Goal: Find specific page/section: Find specific page/section

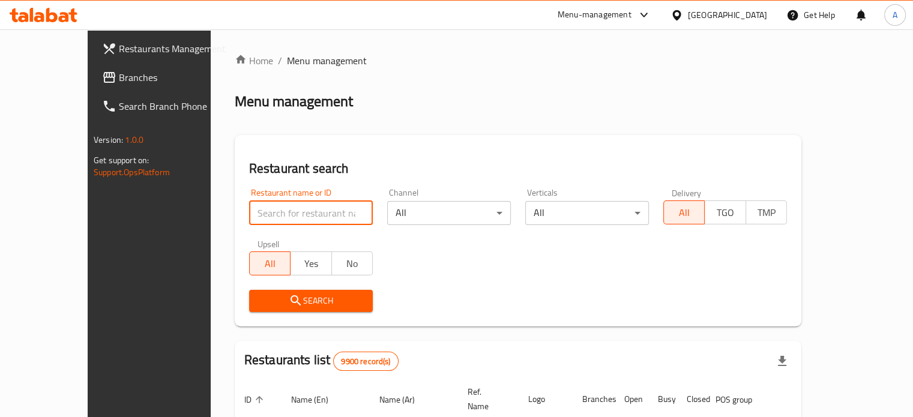
drag, startPoint x: 0, startPoint y: 0, endPoint x: 265, endPoint y: 211, distance: 338.7
type input "BLISS"
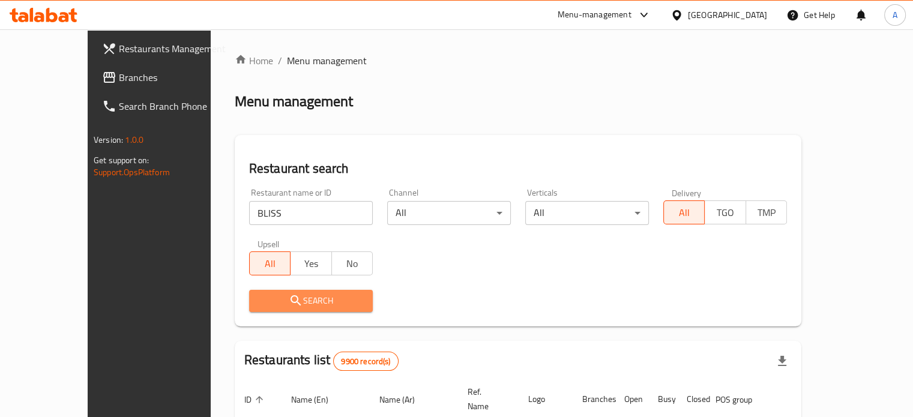
click at [280, 307] on span "Search" at bounding box center [311, 301] width 104 height 15
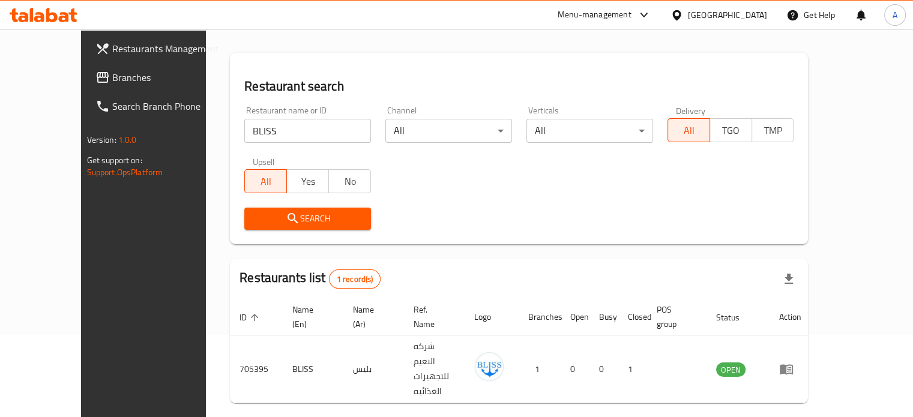
scroll to position [94, 0]
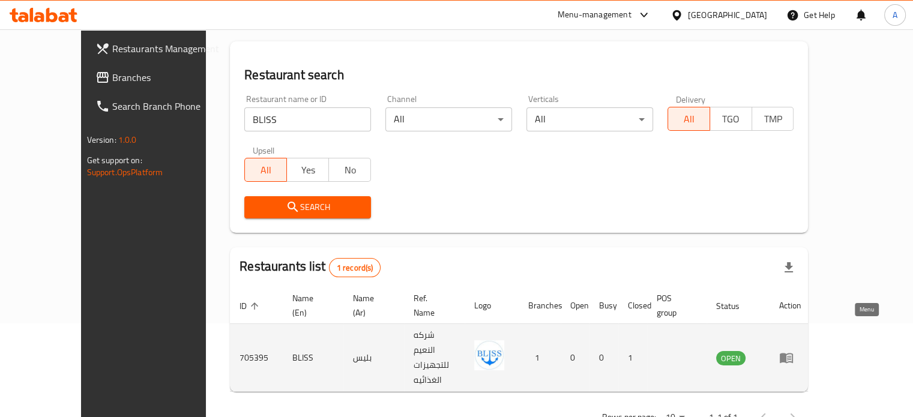
click at [793, 354] on icon "enhanced table" at bounding box center [786, 359] width 13 height 10
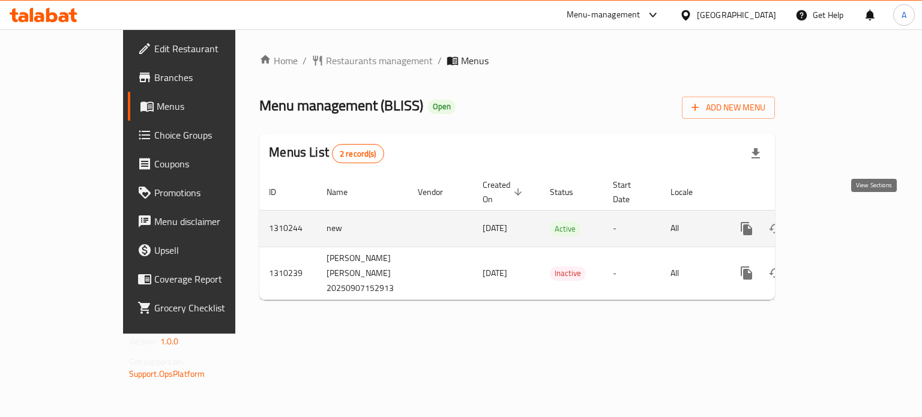
click at [840, 221] on icon "enhanced table" at bounding box center [833, 228] width 14 height 14
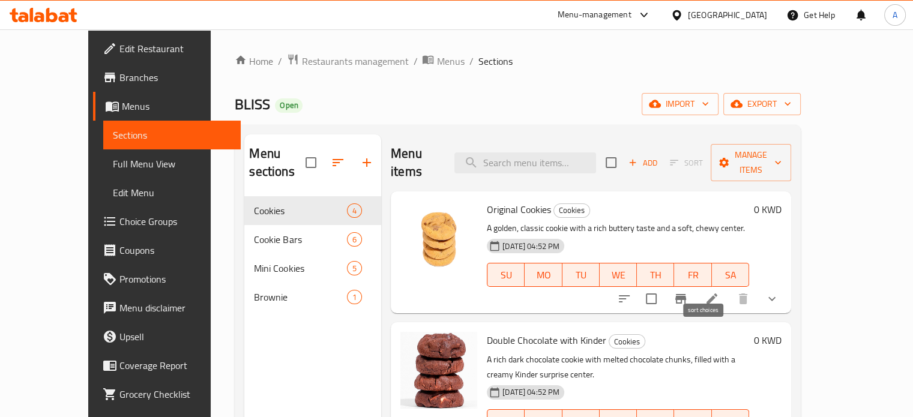
click at [631, 292] on icon "sort-choices" at bounding box center [624, 299] width 14 height 14
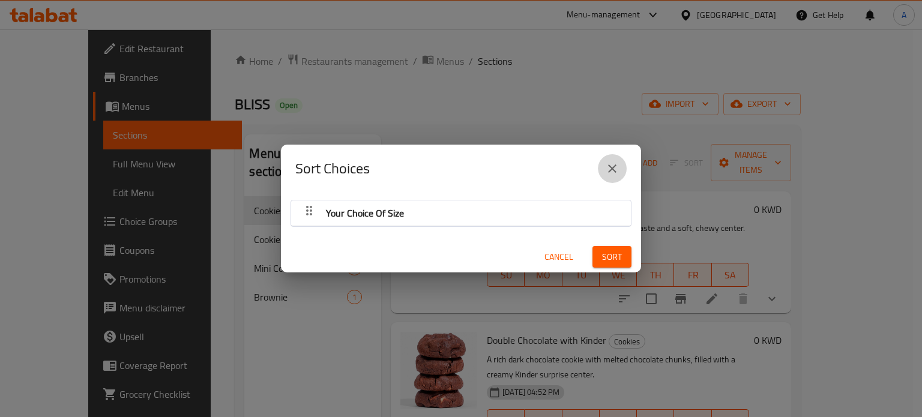
click at [617, 166] on icon "close" at bounding box center [612, 168] width 14 height 14
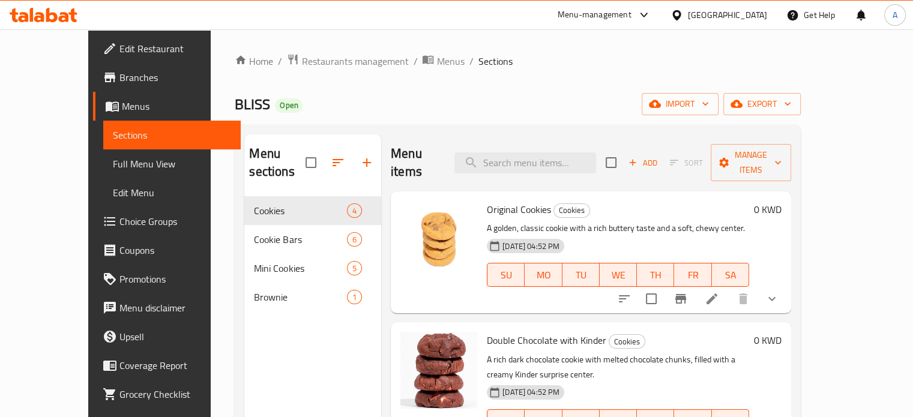
click at [779, 292] on icon "show more" at bounding box center [772, 299] width 14 height 14
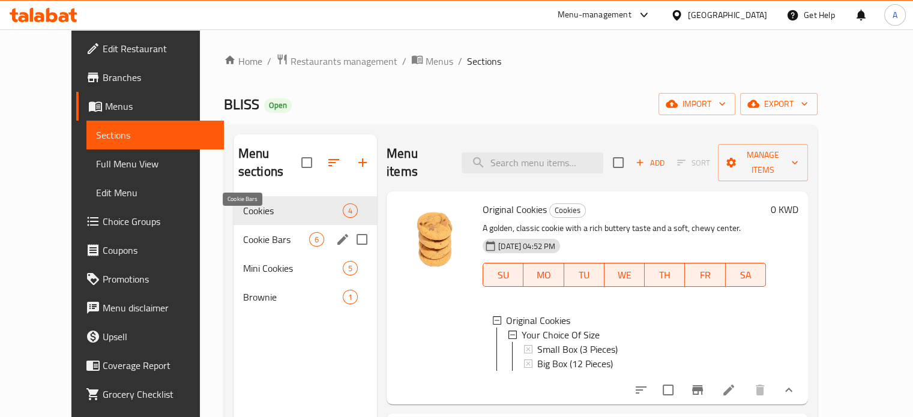
click at [245, 232] on span "Cookie Bars" at bounding box center [276, 239] width 66 height 14
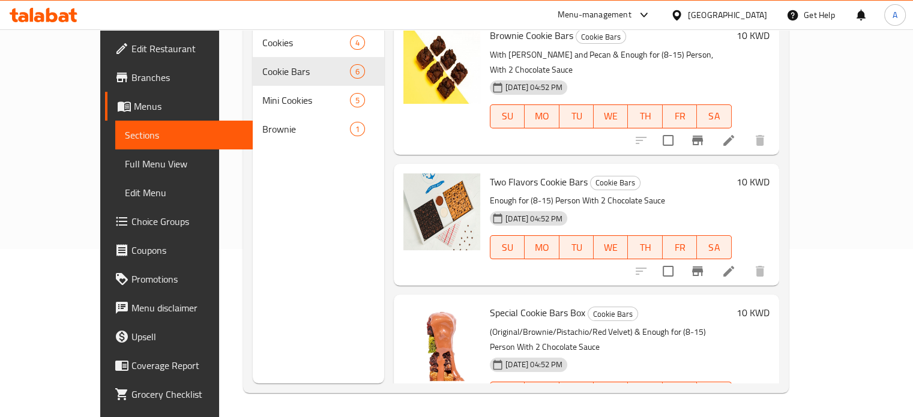
scroll to position [159, 0]
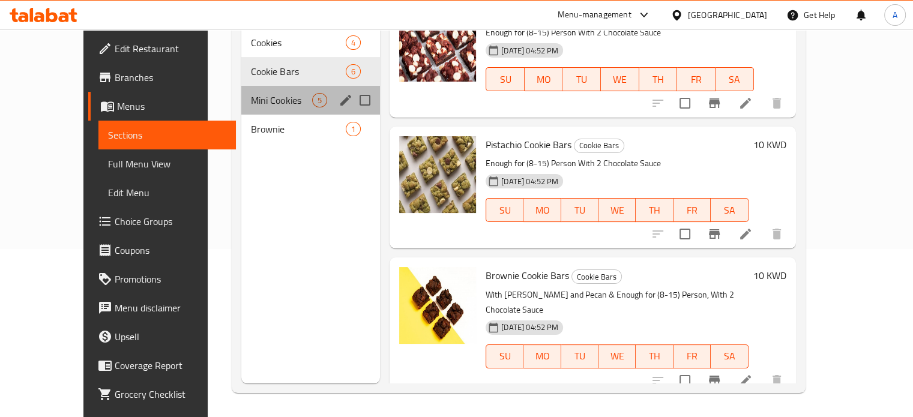
click at [241, 91] on div "Mini Cookies 5" at bounding box center [310, 100] width 139 height 29
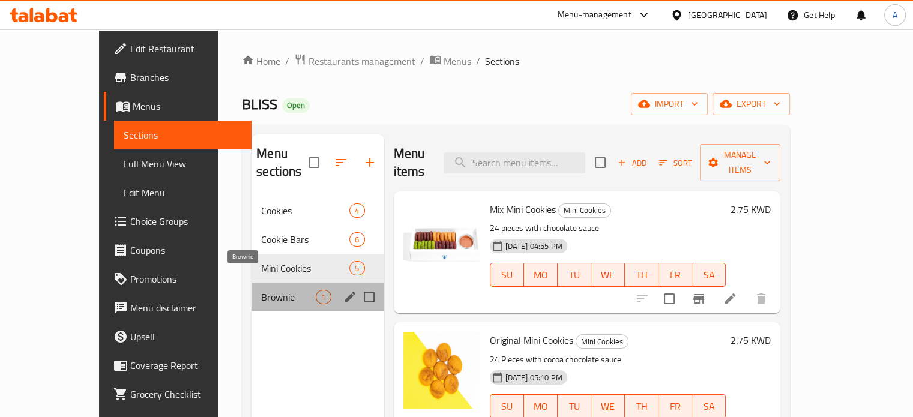
click at [261, 290] on span "Brownie" at bounding box center [288, 297] width 55 height 14
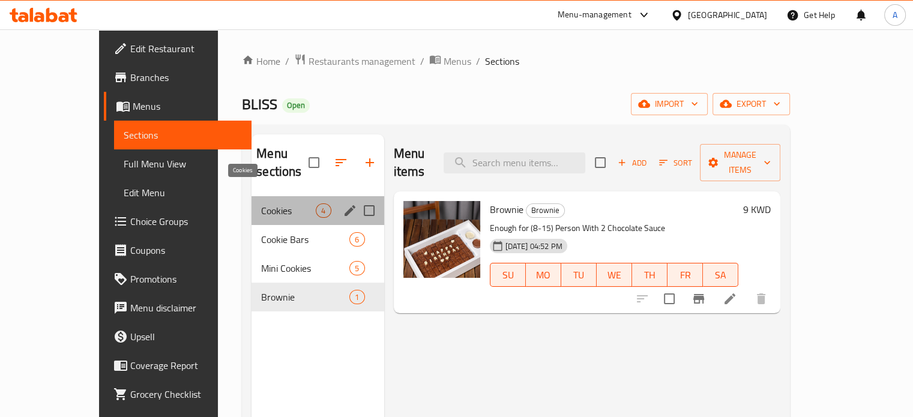
click at [261, 203] on span "Cookies" at bounding box center [288, 210] width 55 height 14
